Goal: Information Seeking & Learning: Learn about a topic

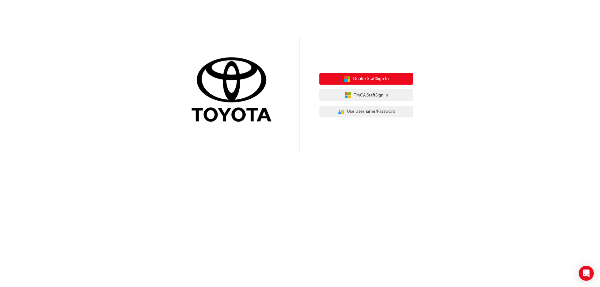
click at [365, 80] on span "Dealer Staff Sign In" at bounding box center [371, 78] width 36 height 7
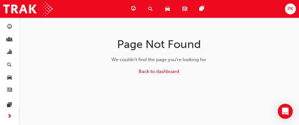
click at [201, 73] on div "Back to dashboard" at bounding box center [159, 73] width 198 height 10
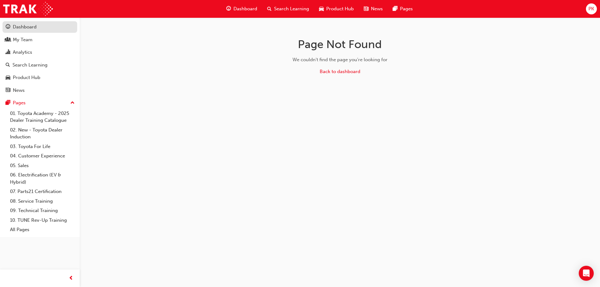
click at [28, 25] on div "Dashboard" at bounding box center [25, 26] width 24 height 7
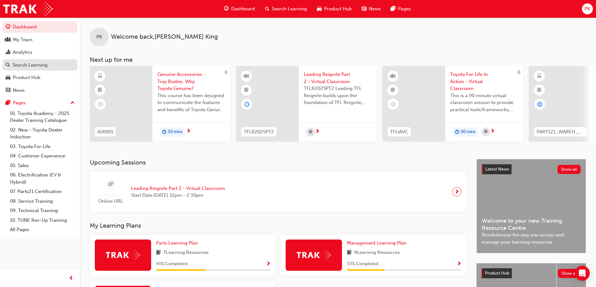
click at [39, 65] on div "Search Learning" at bounding box center [30, 65] width 35 height 7
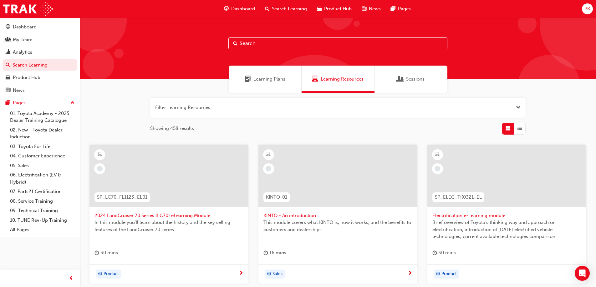
click at [252, 43] on input "text" at bounding box center [337, 44] width 219 height 12
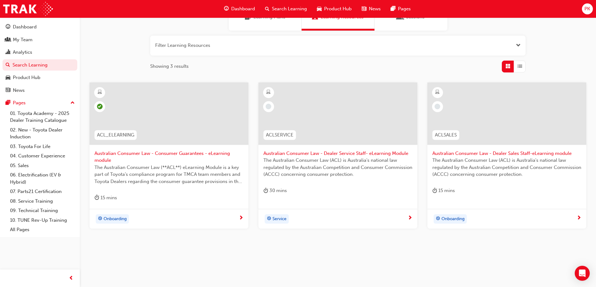
scroll to position [63, 0]
type input "acl"
click at [163, 143] on div at bounding box center [168, 117] width 149 height 63
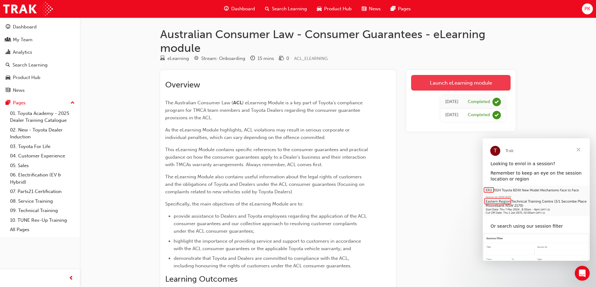
click at [459, 82] on link "Launch eLearning module" at bounding box center [460, 83] width 99 height 16
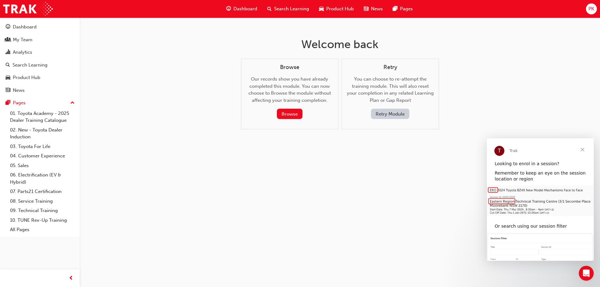
click at [382, 114] on button "Retry Module" at bounding box center [390, 114] width 38 height 10
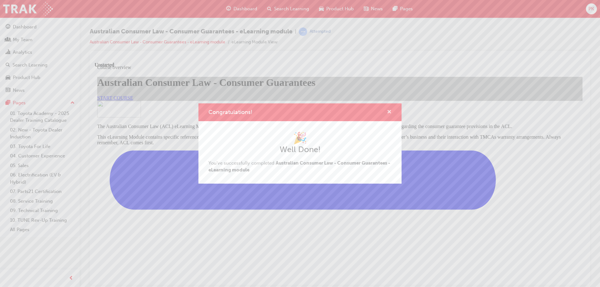
click at [387, 112] on span "cross-icon" at bounding box center [389, 113] width 5 height 6
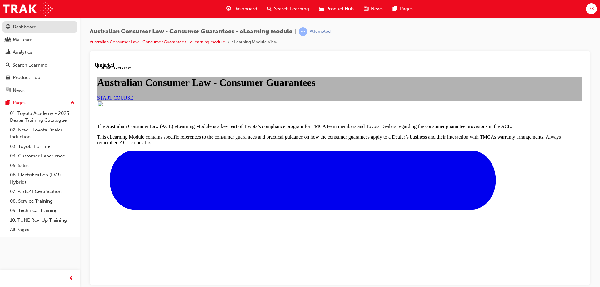
click at [26, 26] on div "Dashboard" at bounding box center [25, 26] width 24 height 7
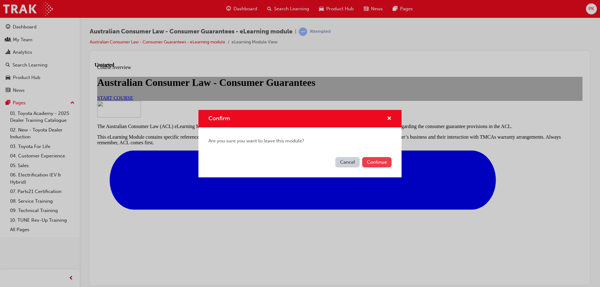
click at [372, 161] on button "Continue" at bounding box center [376, 162] width 29 height 10
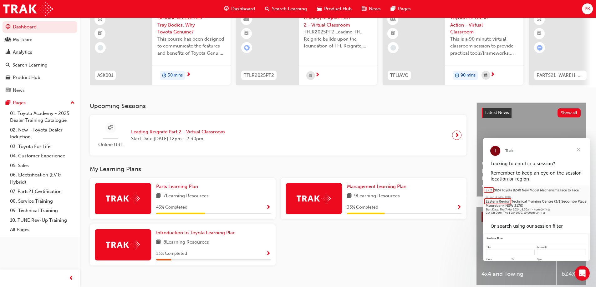
scroll to position [86, 0]
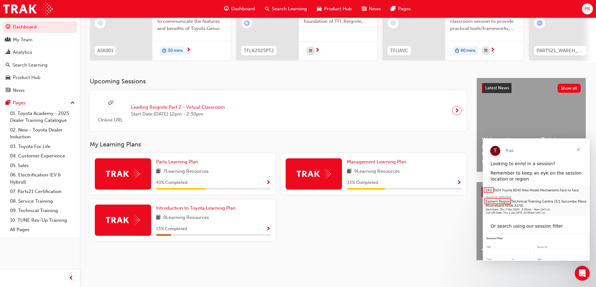
click at [151, 105] on span "Leading Reignite Part 2 - Virtual Classroom" at bounding box center [178, 107] width 94 height 7
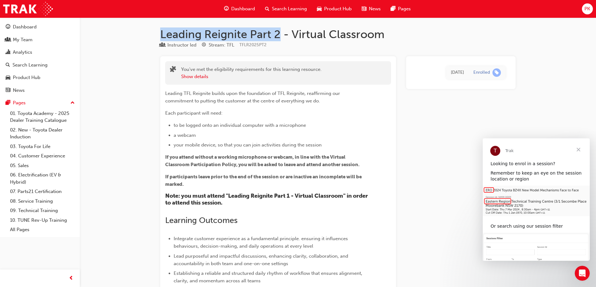
drag, startPoint x: 279, startPoint y: 33, endPoint x: 159, endPoint y: 33, distance: 119.7
copy h1 "Leading Reignite Part 2"
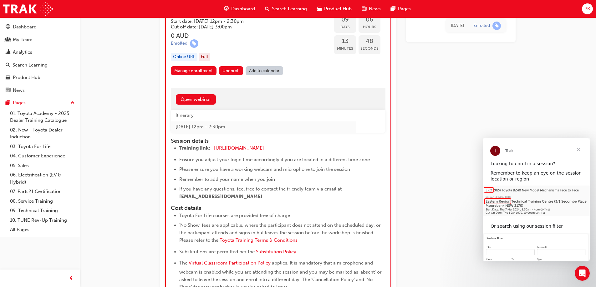
scroll to position [1469, 0]
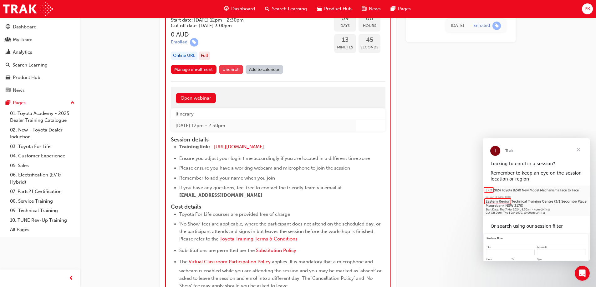
click at [232, 72] on span "Unenroll" at bounding box center [230, 69] width 17 height 5
